Goal: Task Accomplishment & Management: Manage account settings

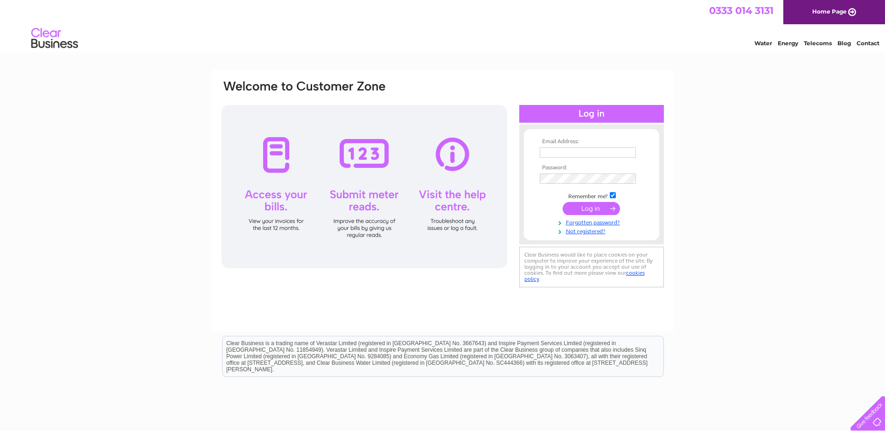
type input "kevin@nvsltd.com"
drag, startPoint x: 596, startPoint y: 204, endPoint x: 591, endPoint y: 197, distance: 8.8
click at [595, 203] on input "submit" at bounding box center [591, 208] width 57 height 13
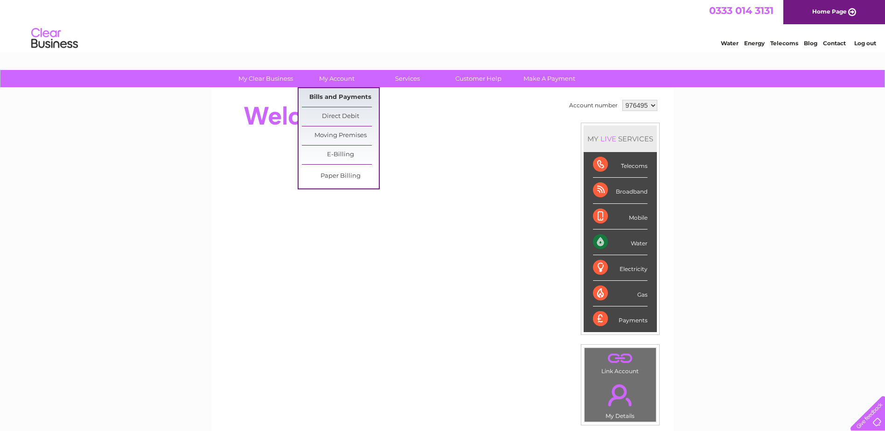
click at [350, 92] on link "Bills and Payments" at bounding box center [340, 97] width 77 height 19
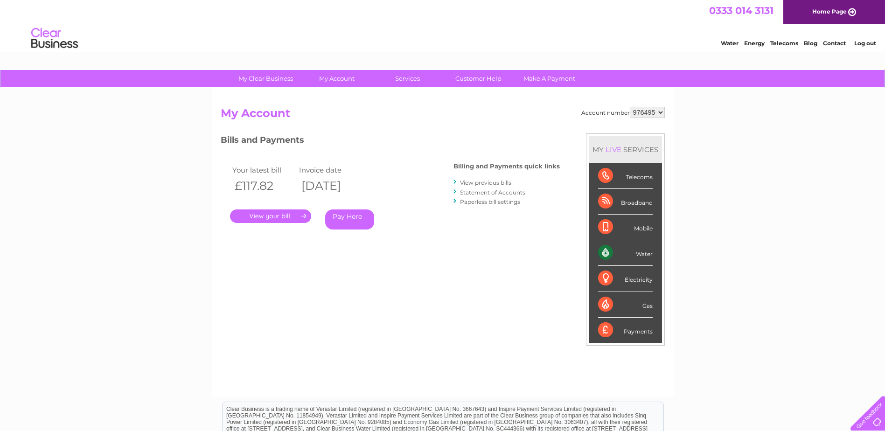
click at [272, 218] on link "." at bounding box center [270, 217] width 81 height 14
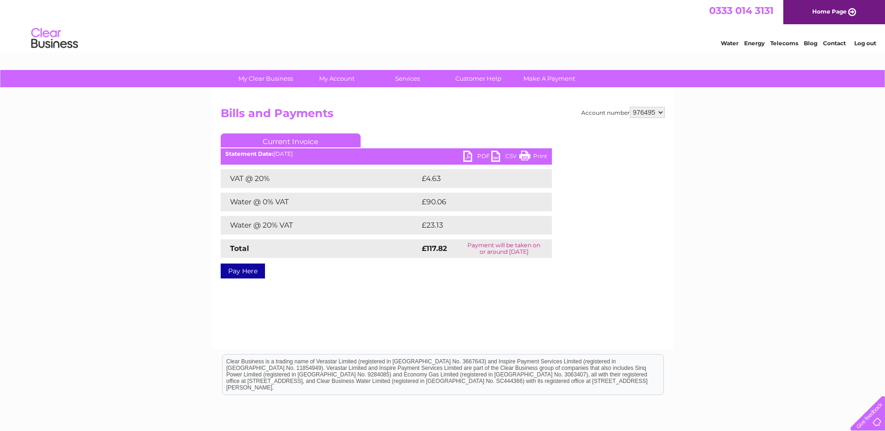
click at [535, 152] on link "Print" at bounding box center [534, 158] width 28 height 14
click at [469, 156] on link "PDF" at bounding box center [478, 158] width 28 height 14
